Goal: Check status: Check status

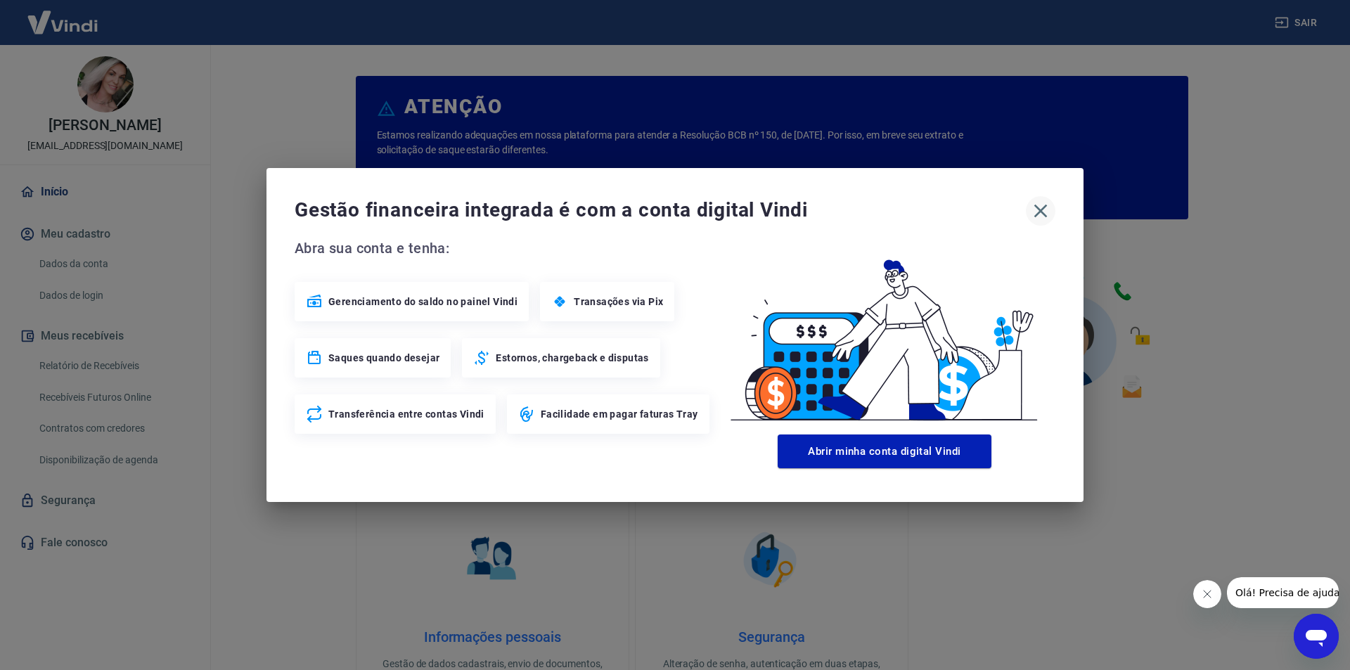
click at [1039, 213] on icon "button" at bounding box center [1041, 211] width 13 height 13
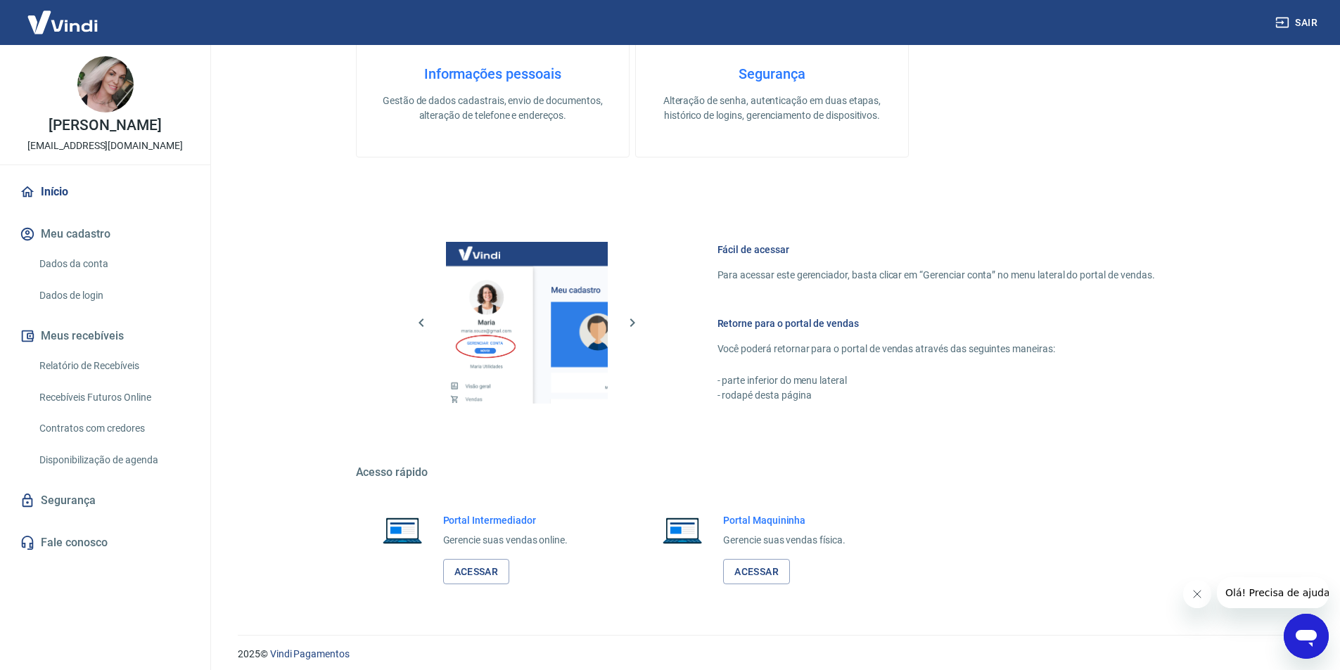
scroll to position [572, 0]
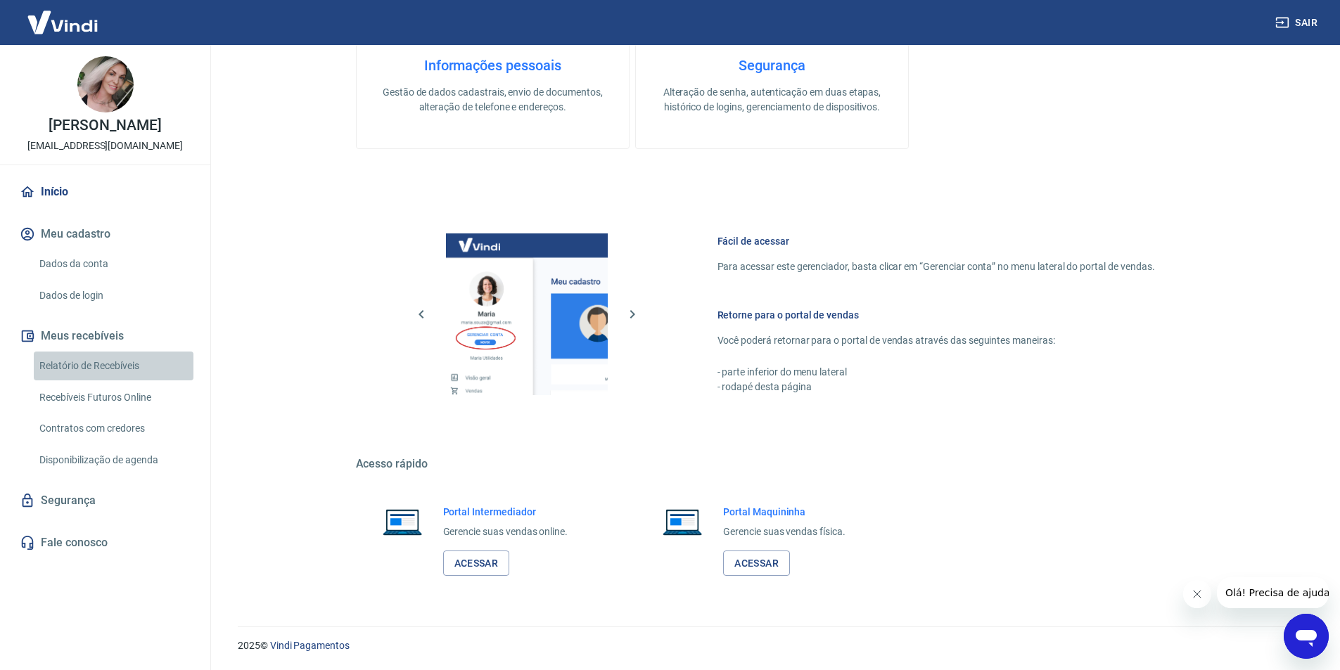
click at [101, 361] on link "Relatório de Recebíveis" at bounding box center [114, 366] width 160 height 29
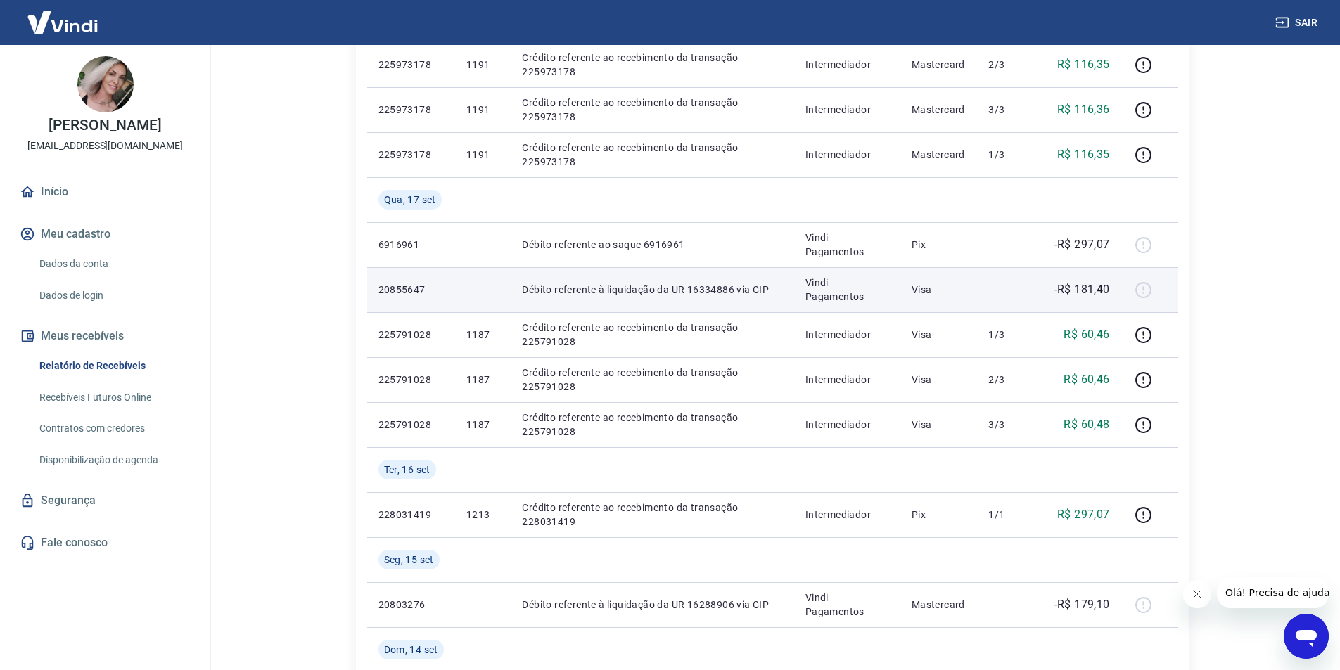
scroll to position [352, 0]
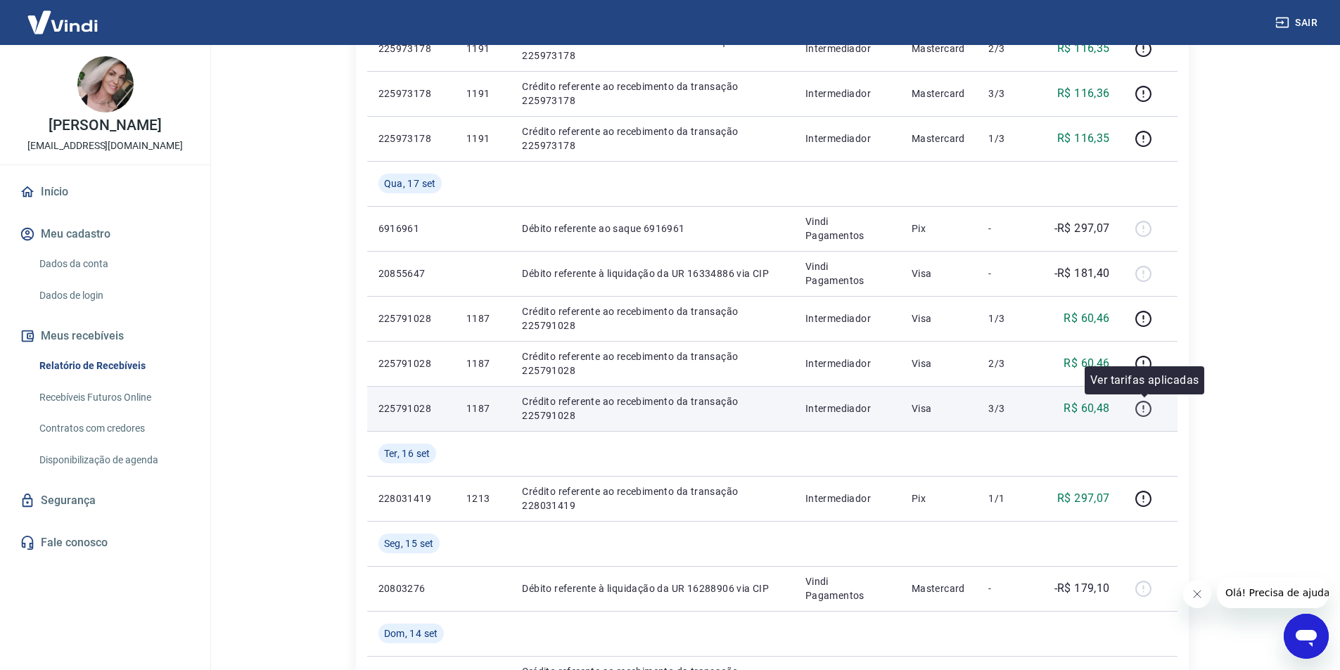
click at [1149, 401] on icon "button" at bounding box center [1143, 409] width 18 height 18
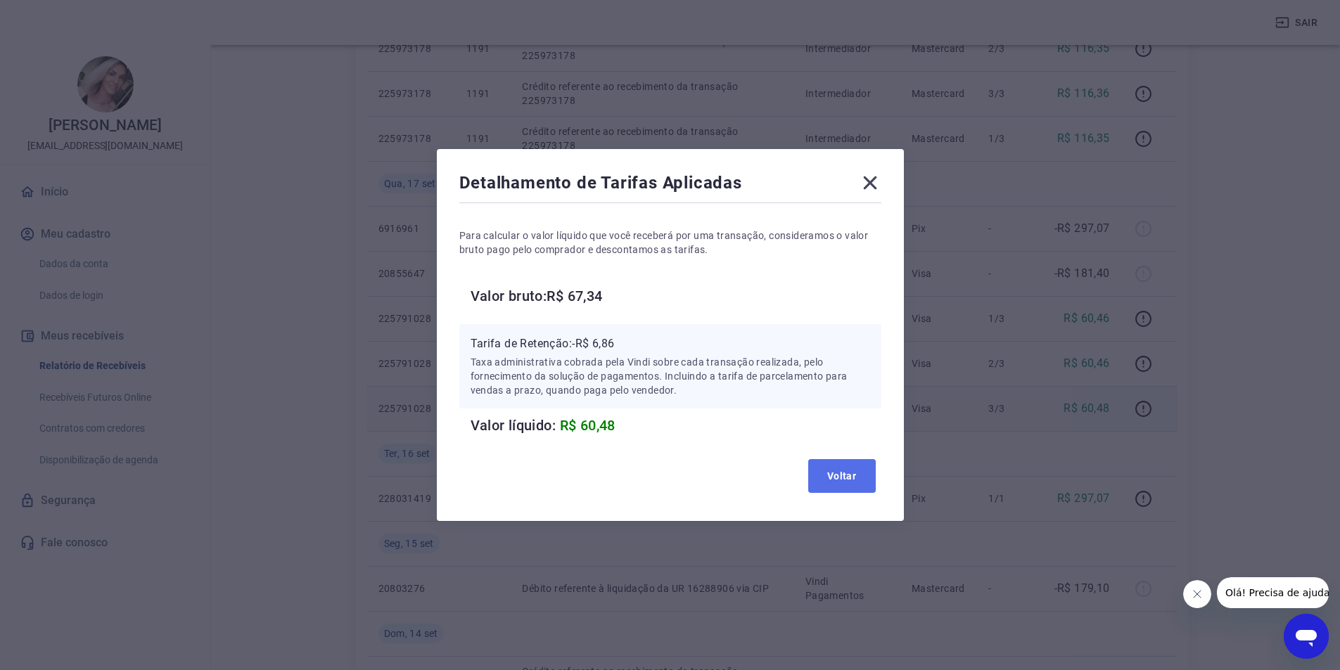
click at [840, 477] on button "Voltar" at bounding box center [842, 476] width 68 height 34
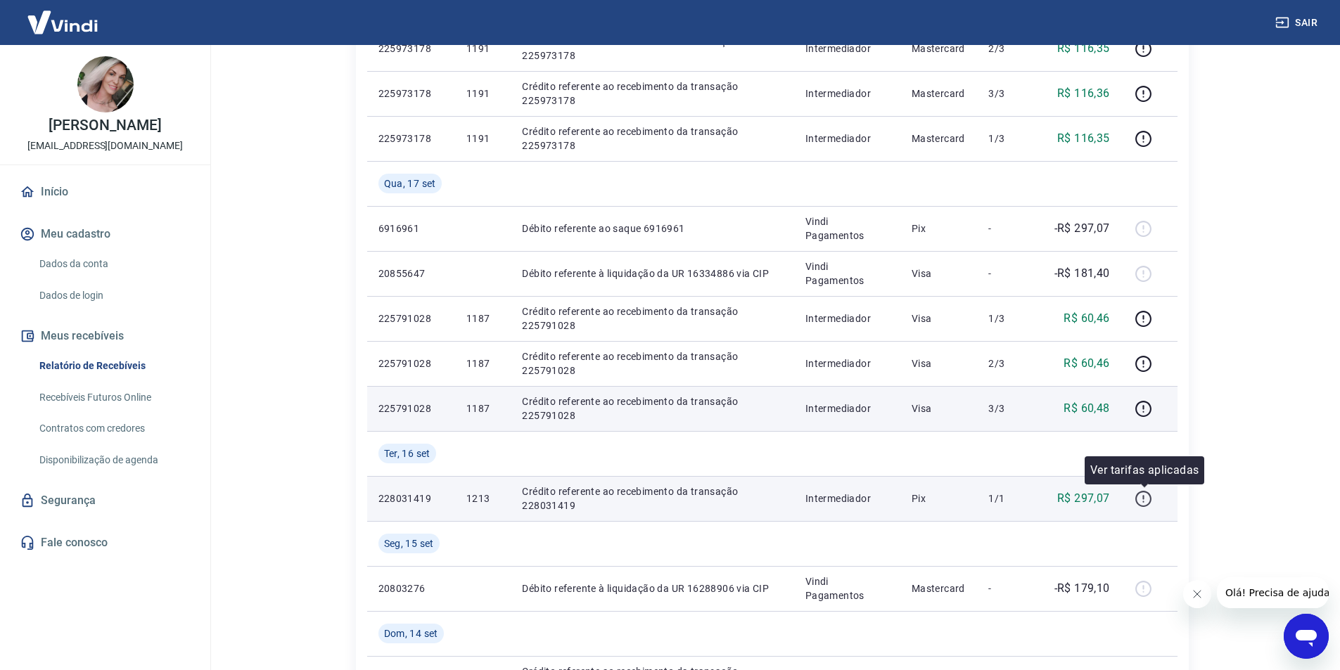
click at [1143, 500] on icon "button" at bounding box center [1143, 499] width 18 height 18
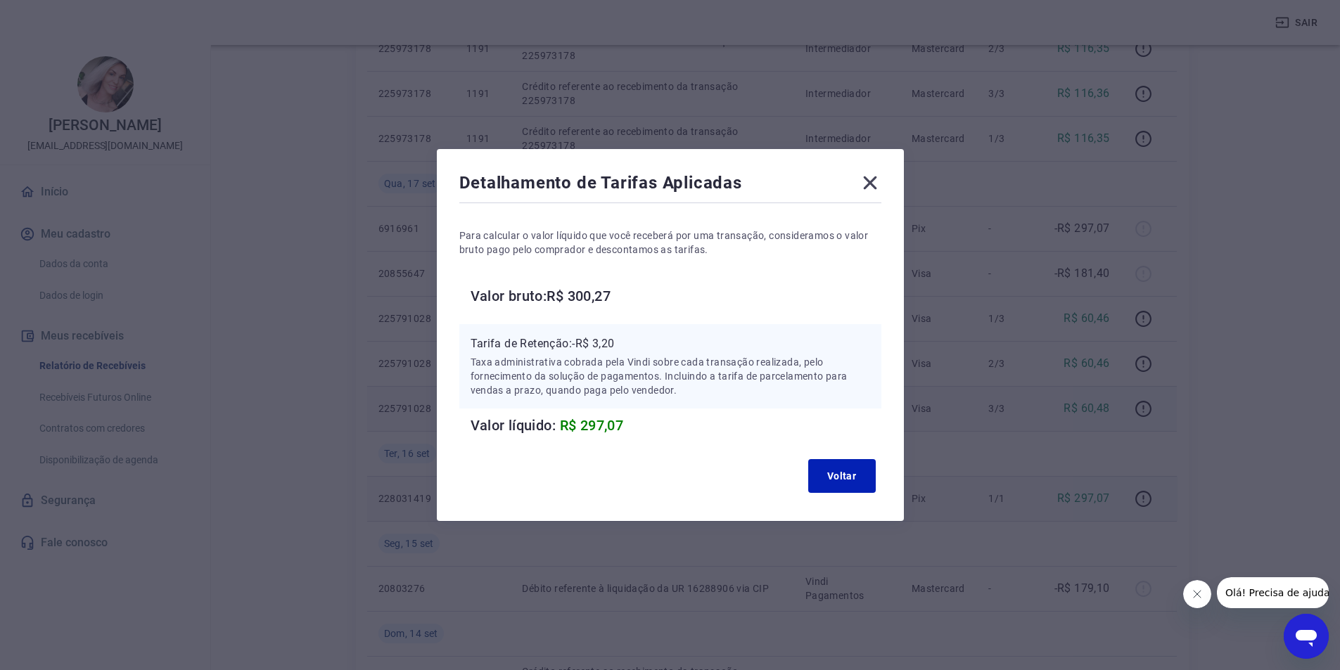
click at [872, 188] on icon at bounding box center [870, 183] width 23 height 23
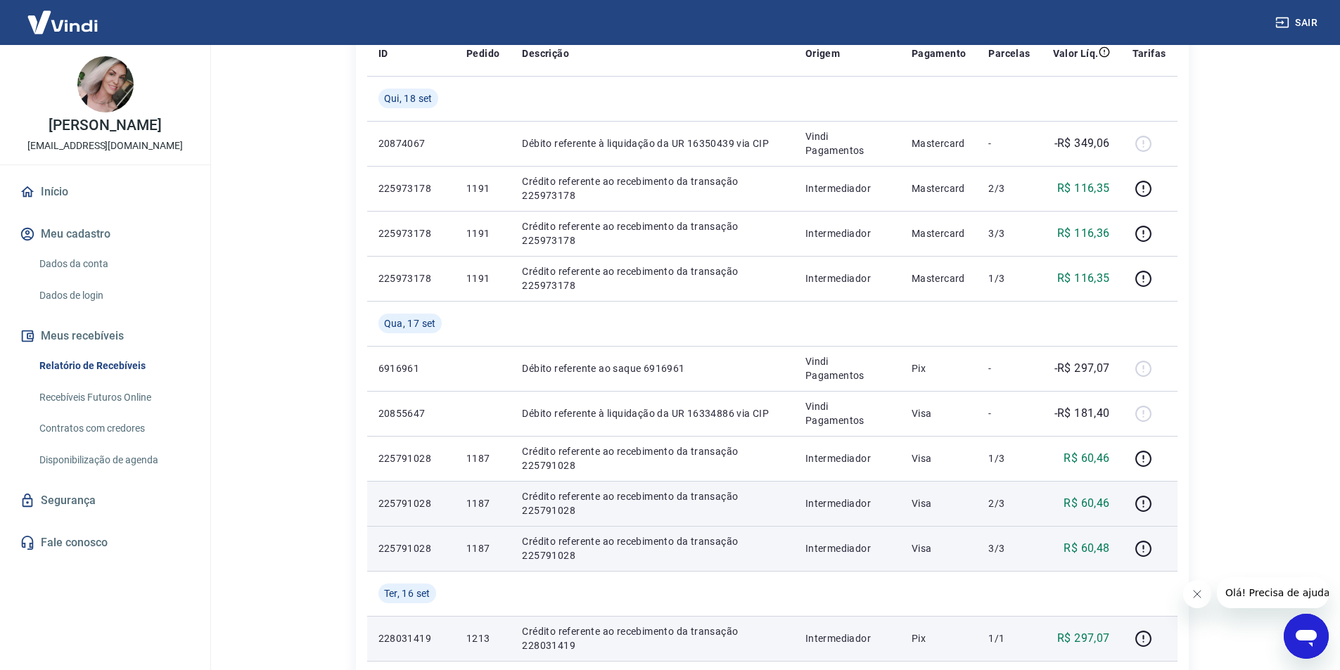
scroll to position [141, 0]
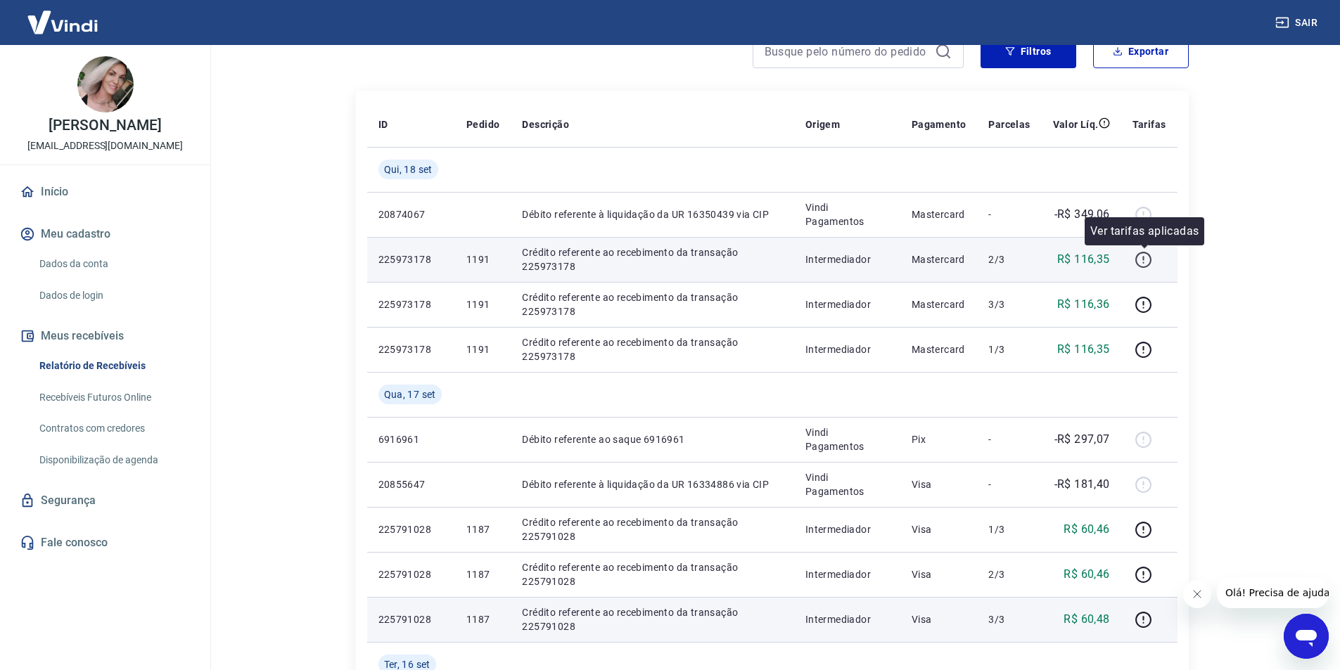
click at [1143, 262] on icon "button" at bounding box center [1143, 260] width 18 height 18
